Goal: Obtain resource: Obtain resource

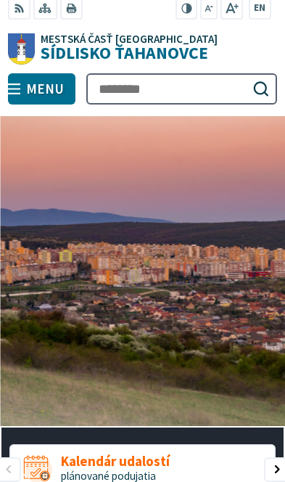
click at [26, 83] on button "Prepnúť Menu" at bounding box center [41, 89] width 67 height 32
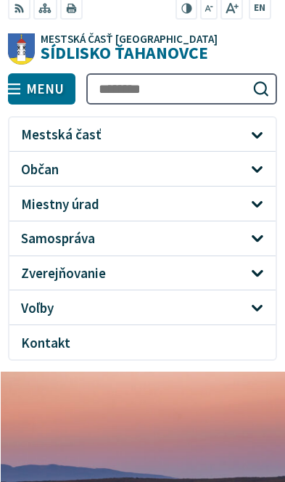
click at [46, 248] on span "Samospráva" at bounding box center [131, 238] width 221 height 34
click at [45, 282] on span "Zverejňovanie" at bounding box center [131, 273] width 221 height 34
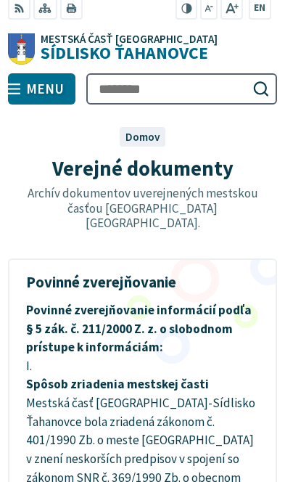
click at [26, 91] on button "Prepnúť Menu" at bounding box center [41, 89] width 67 height 32
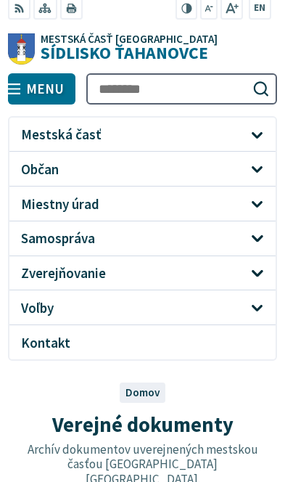
click at [274, 284] on link "Zverejňovanie" at bounding box center [142, 272] width 266 height 35
click at [263, 285] on button "Otvoriť podmenu pre Zverejňovanie" at bounding box center [257, 273] width 25 height 25
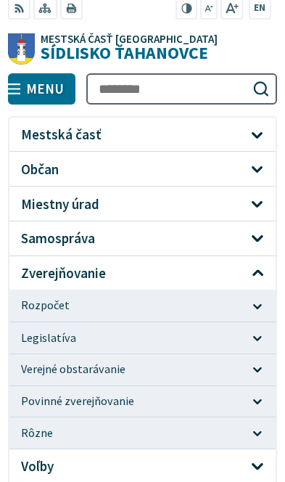
click at [259, 283] on button "Otvoriť podmenu pre Zverejňovanie" at bounding box center [257, 273] width 25 height 25
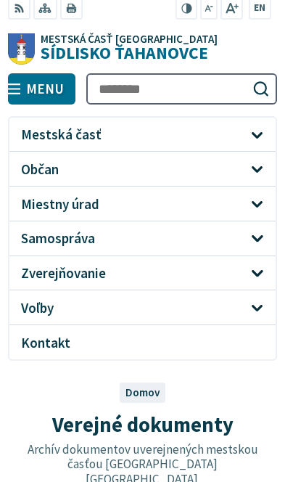
click at [263, 218] on link "Miestny úrad" at bounding box center [142, 203] width 266 height 35
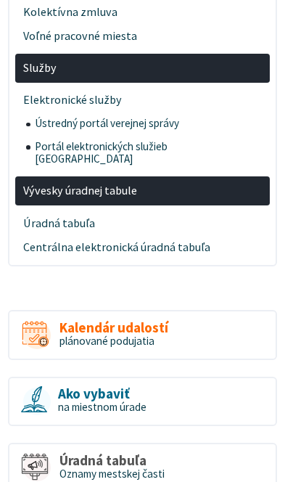
scroll to position [1811, 0]
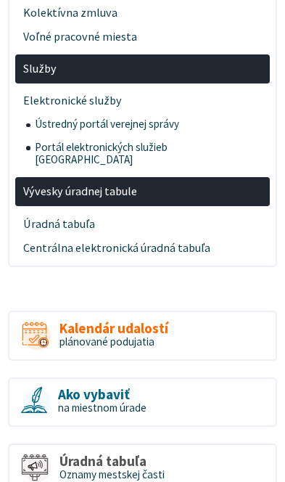
click at [44, 212] on span "Úradná tabuľa" at bounding box center [142, 224] width 238 height 24
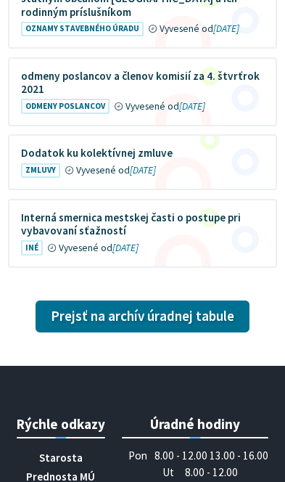
scroll to position [4474, 0]
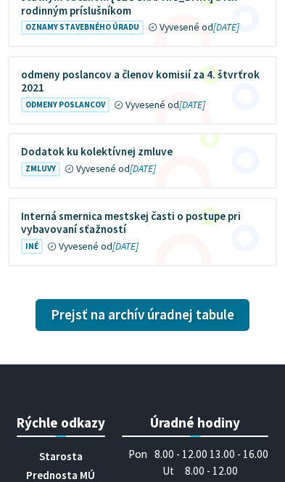
click at [203, 319] on link "Prejsť na archív úradnej tabule" at bounding box center [143, 315] width 214 height 32
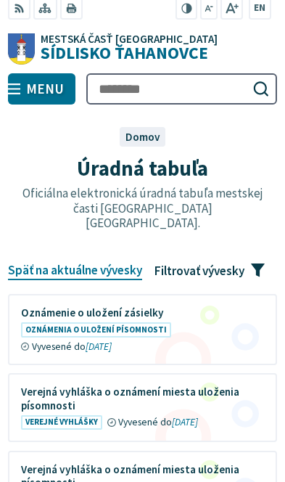
click at [238, 263] on span "Filtrovať vývesky" at bounding box center [200, 270] width 90 height 15
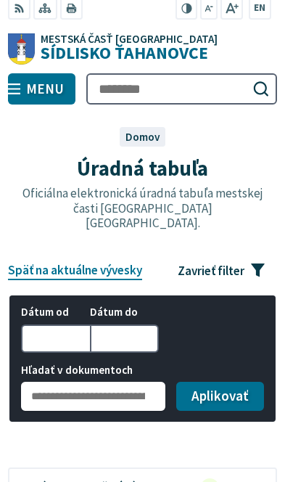
click at [44, 388] on input "Hľadať v dokumentoch" at bounding box center [93, 396] width 145 height 29
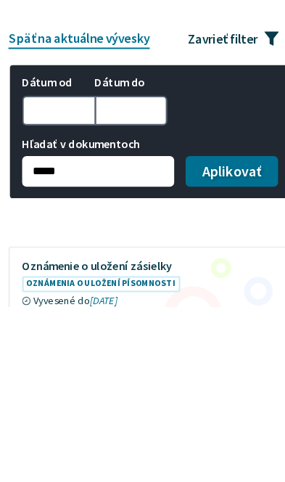
type input "*****"
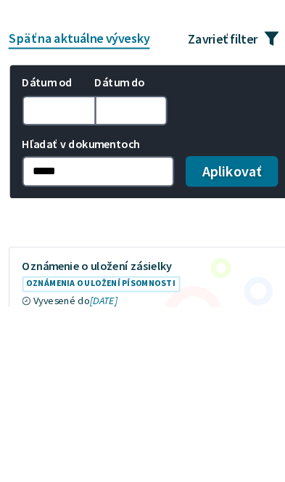
click at [208, 340] on button "Aplikovať vybrané filtre" at bounding box center [220, 354] width 88 height 29
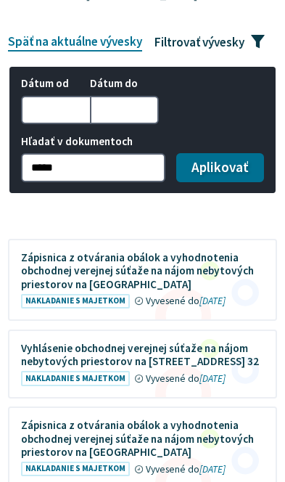
scroll to position [229, 0]
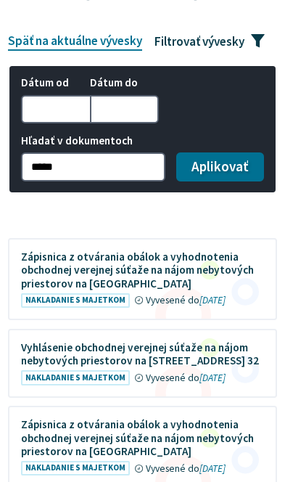
click at [70, 259] on figure at bounding box center [142, 278] width 266 height 79
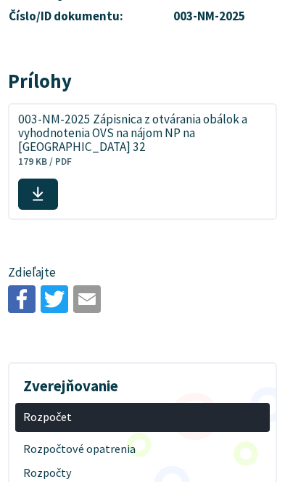
scroll to position [467, 0]
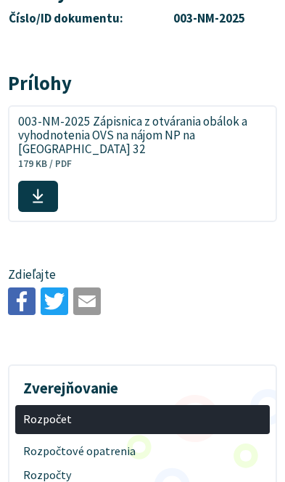
click at [33, 188] on icon at bounding box center [38, 196] width 12 height 17
